Goal: Information Seeking & Learning: Learn about a topic

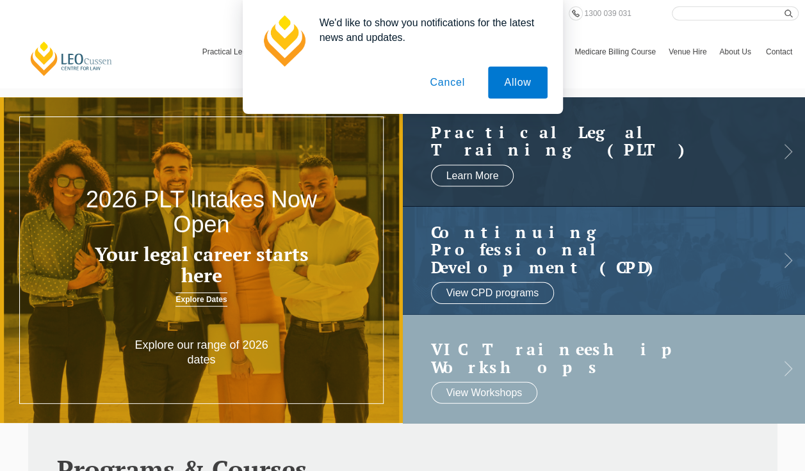
click at [631, 332] on link at bounding box center [604, 368] width 403 height 109
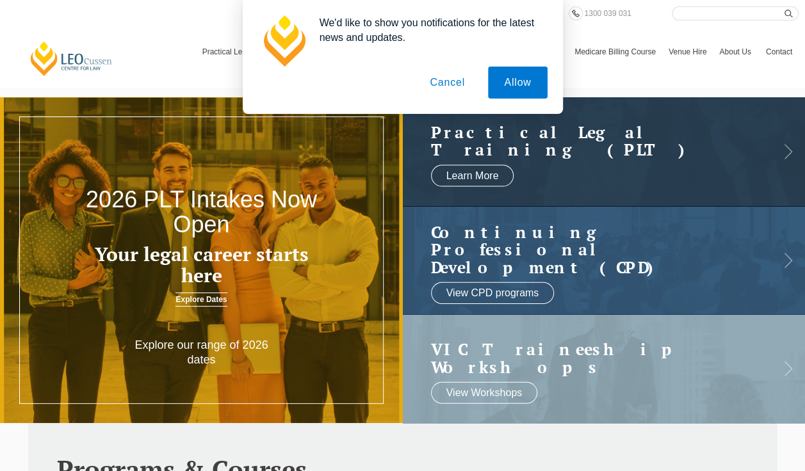
click at [454, 86] on button "Cancel" at bounding box center [447, 83] width 67 height 32
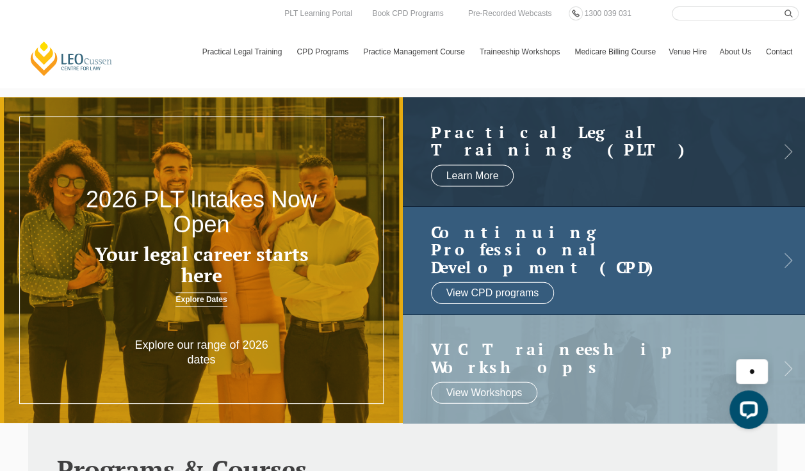
click at [579, 261] on h2 "Continuing Professional Development (CPD)" at bounding box center [591, 249] width 321 height 53
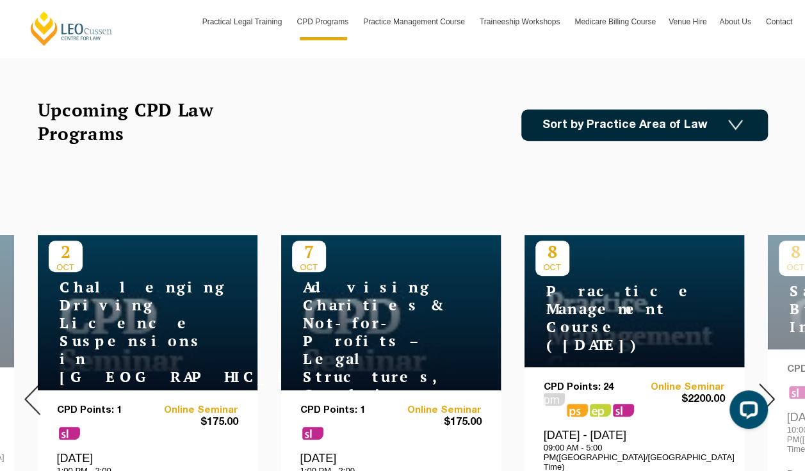
scroll to position [384, 0]
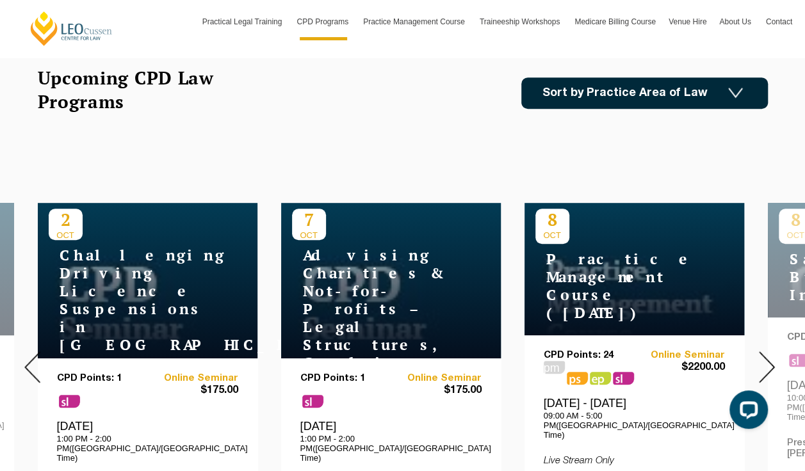
click at [493, 142] on div "Upcoming CPD Law Programs Sort by Practice Area of Law Building & Construction …" at bounding box center [402, 107] width 749 height 83
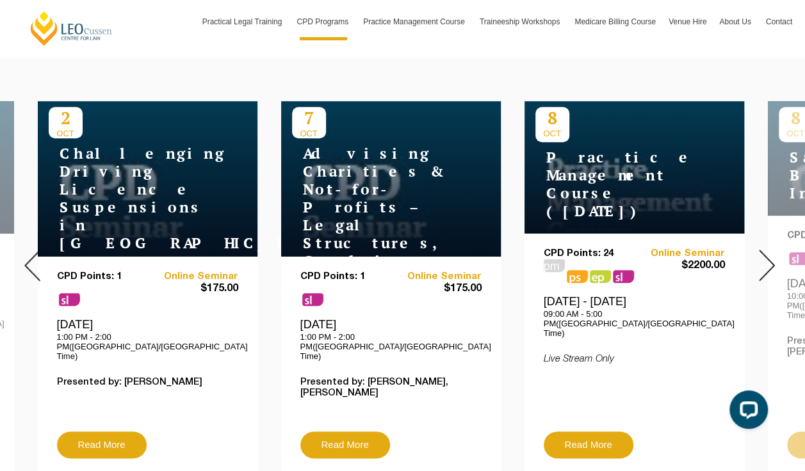
scroll to position [512, 0]
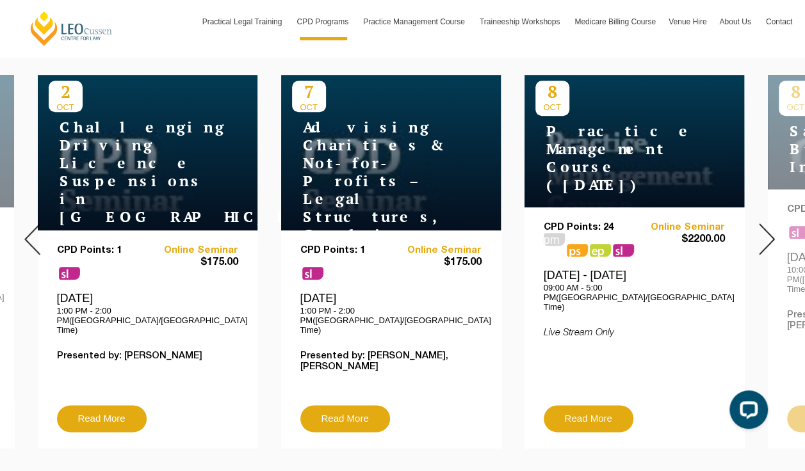
click at [770, 227] on img at bounding box center [767, 238] width 16 height 31
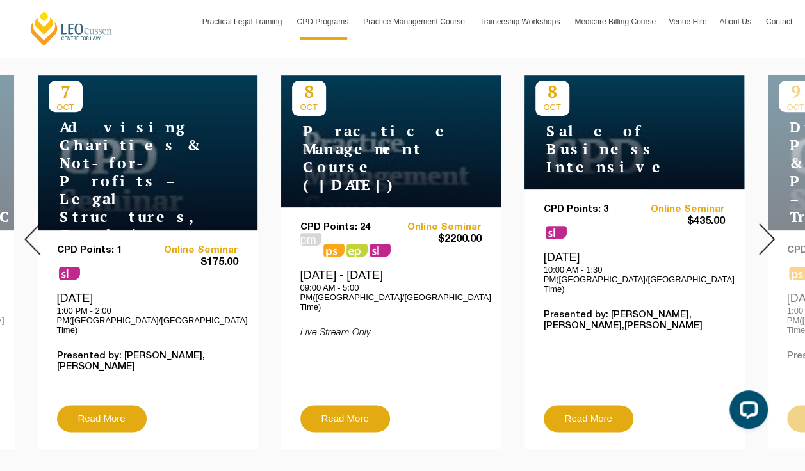
click at [770, 227] on img at bounding box center [767, 238] width 16 height 31
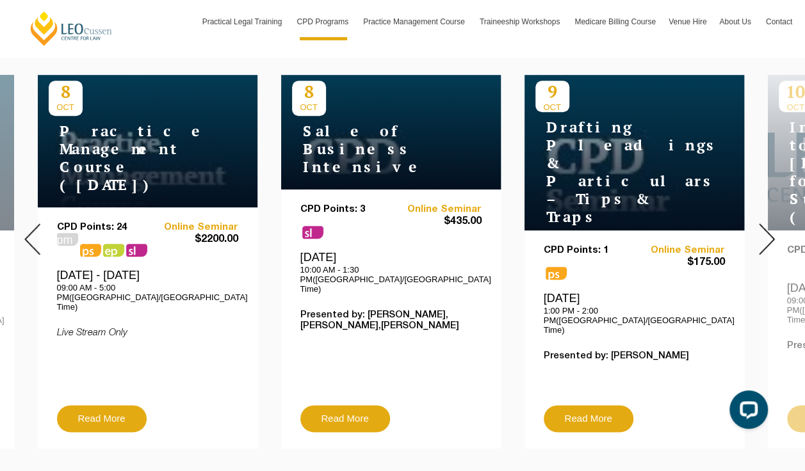
click at [770, 227] on img at bounding box center [767, 238] width 16 height 31
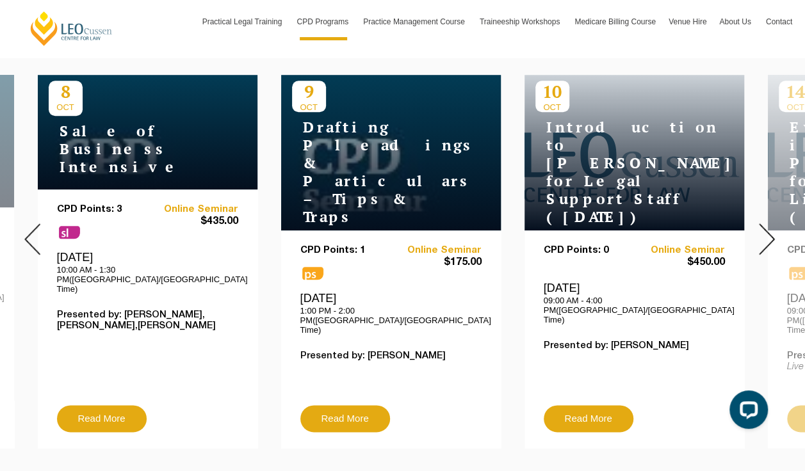
click at [770, 227] on img at bounding box center [767, 238] width 16 height 31
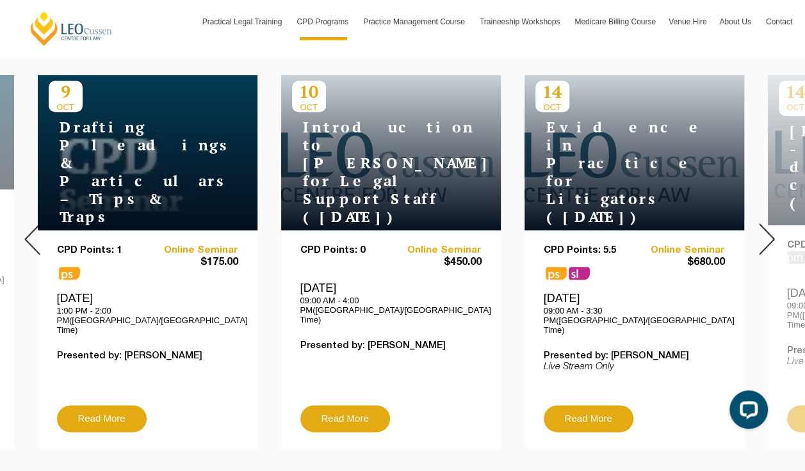
click at [770, 227] on img at bounding box center [767, 238] width 16 height 31
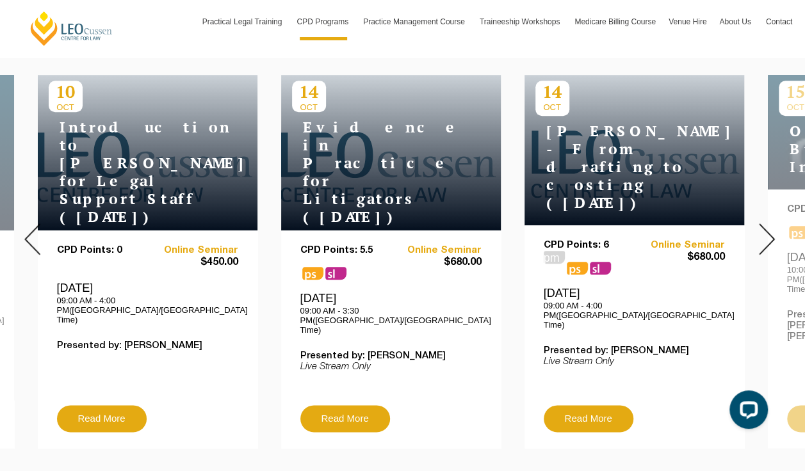
click at [770, 227] on img at bounding box center [767, 238] width 16 height 31
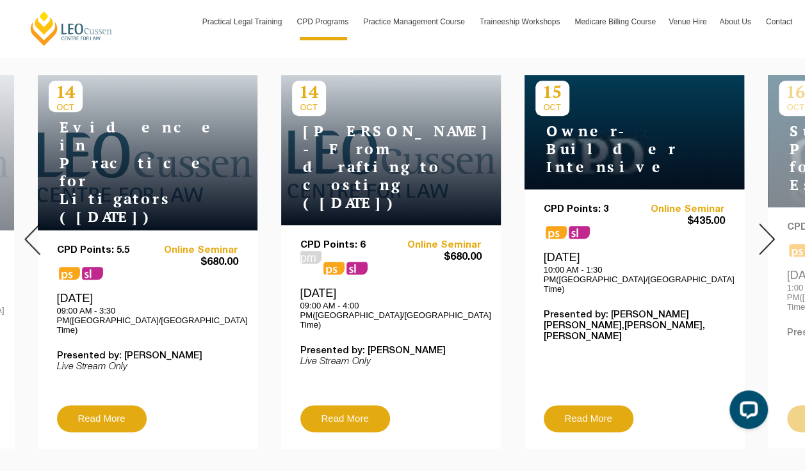
click at [770, 227] on img at bounding box center [767, 238] width 16 height 31
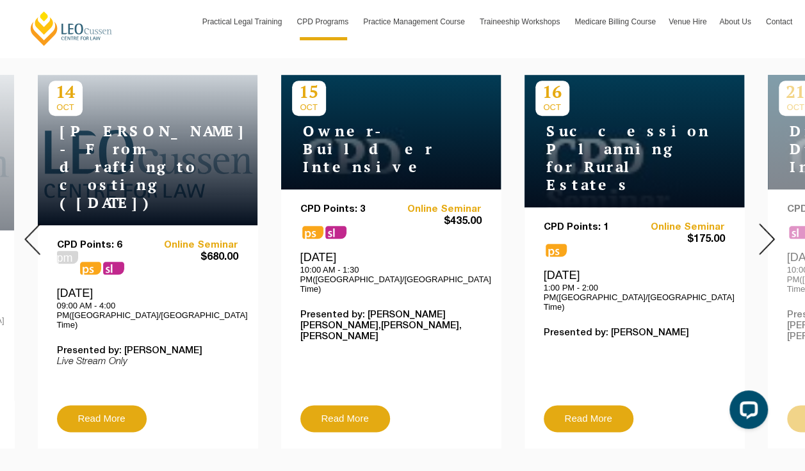
click at [770, 227] on img at bounding box center [767, 238] width 16 height 31
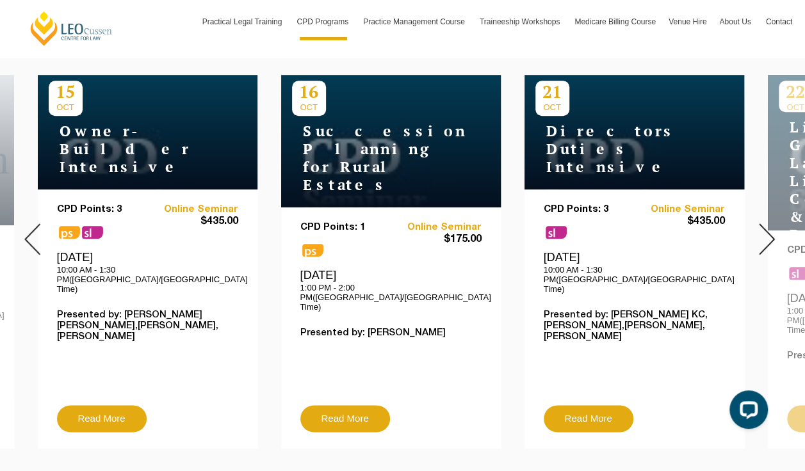
click at [770, 227] on img at bounding box center [767, 238] width 16 height 31
